Goal: Task Accomplishment & Management: Complete application form

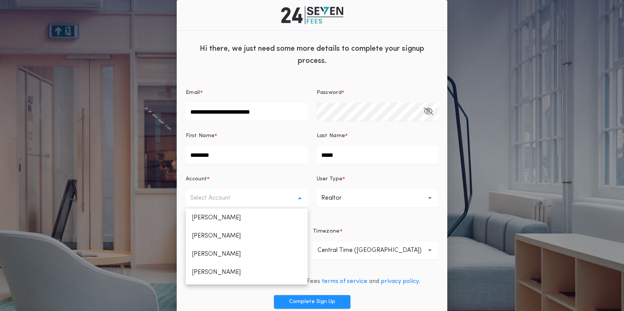
scroll to position [142, 0]
click at [218, 275] on p "[PERSON_NAME]" at bounding box center [247, 275] width 122 height 18
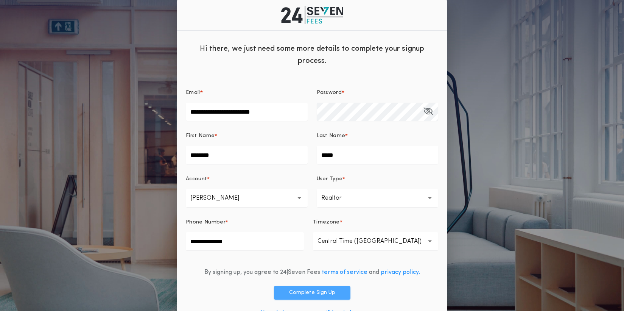
click at [310, 292] on button "Complete Sign Up" at bounding box center [312, 293] width 76 height 14
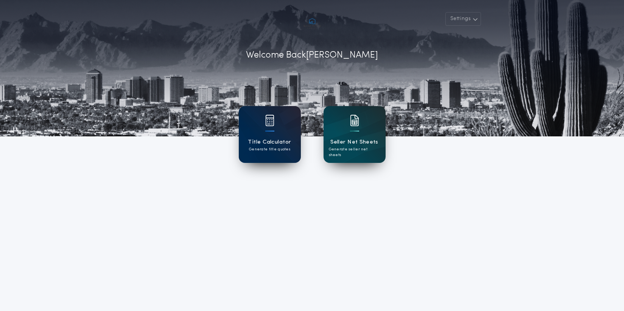
click at [271, 121] on img at bounding box center [269, 120] width 9 height 11
